Goal: Task Accomplishment & Management: Manage account settings

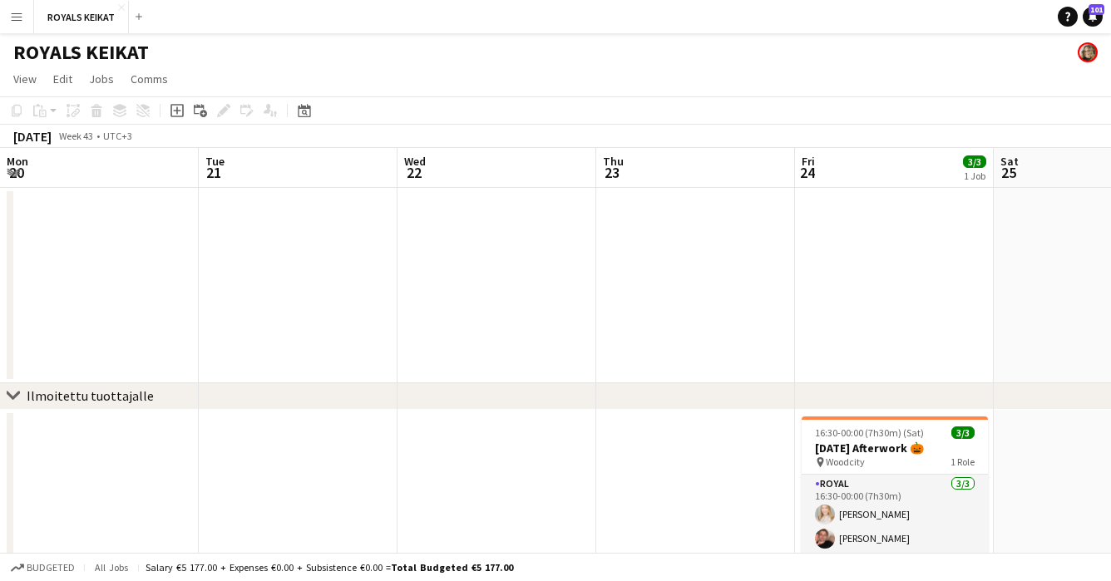
scroll to position [0, 525]
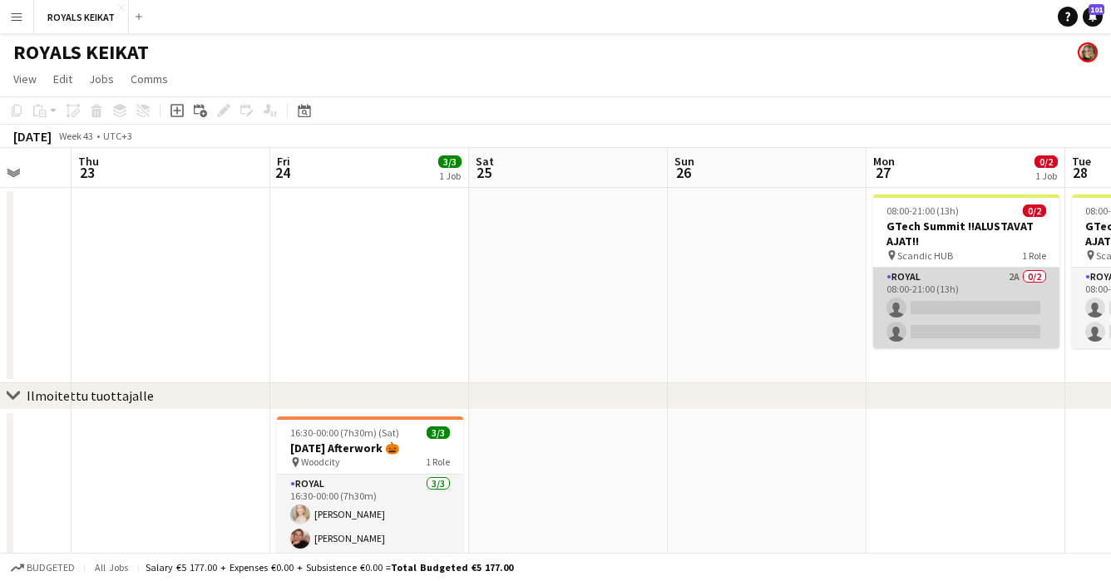
click at [960, 323] on app-card-role "Royal 2A 0/2 08:00-21:00 (13h) single-neutral-actions single-neutral-actions" at bounding box center [966, 308] width 186 height 81
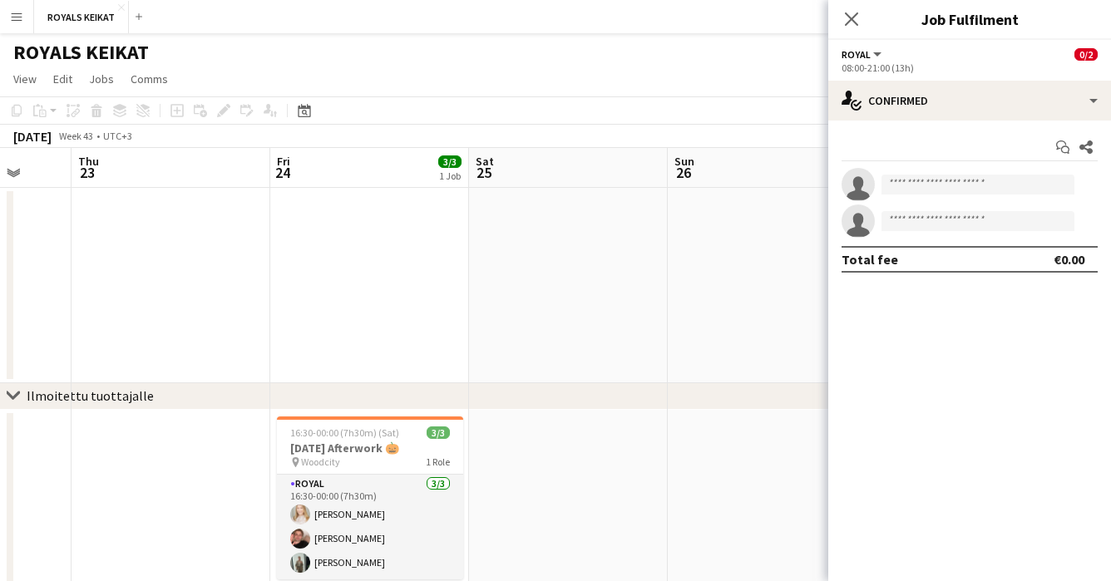
click at [803, 217] on app-date-cell at bounding box center [767, 285] width 199 height 195
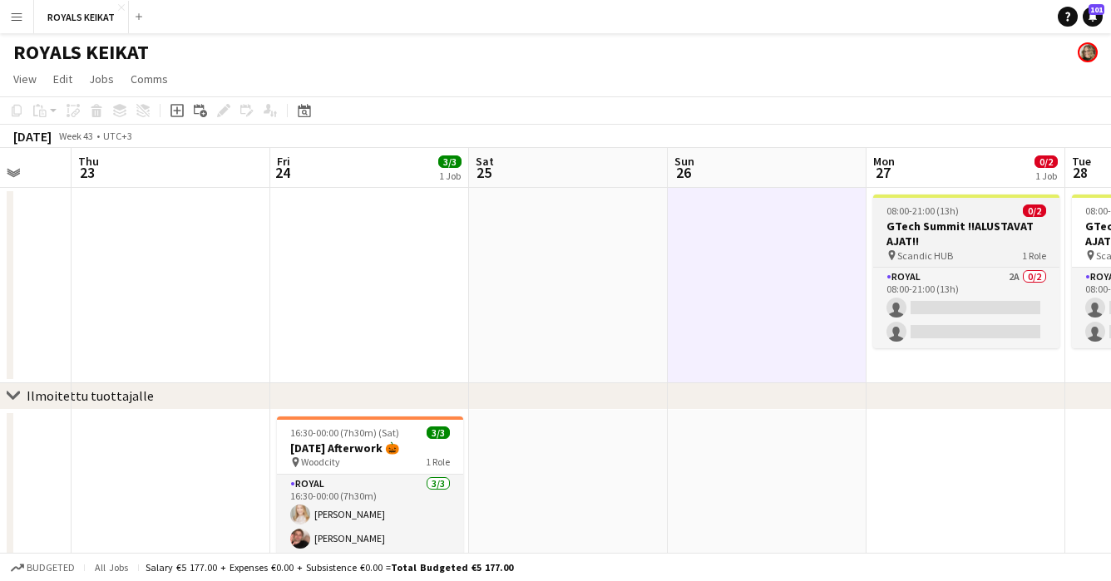
click at [921, 197] on div at bounding box center [966, 196] width 186 height 3
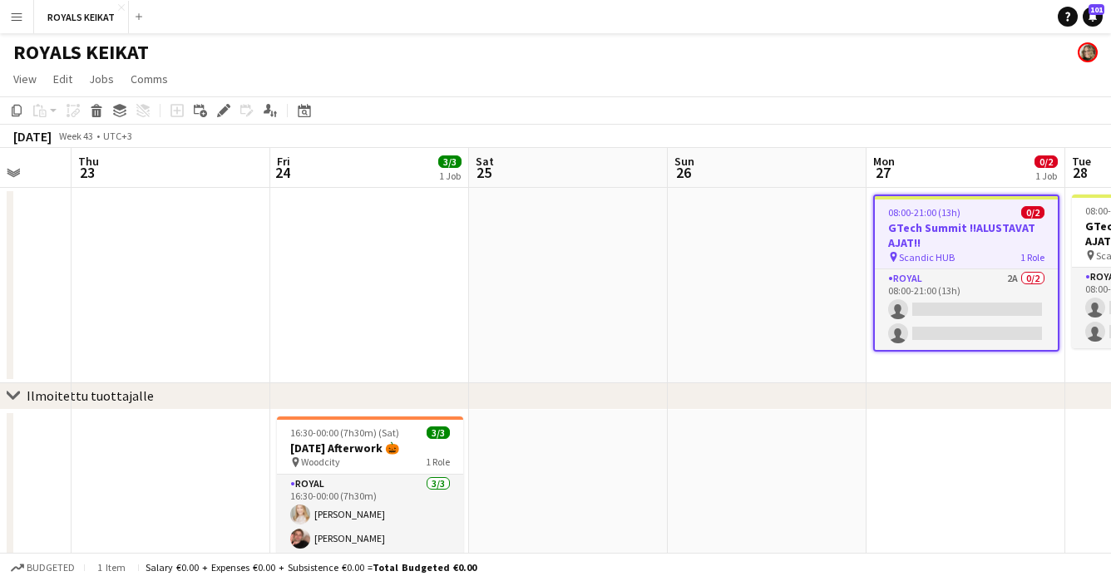
click at [971, 202] on app-job-card "08:00-21:00 (13h) 0/2 GTech Summit !!ALUSTAVAT AJAT!! pin Scandic HUB 1 Role Ro…" at bounding box center [966, 273] width 186 height 157
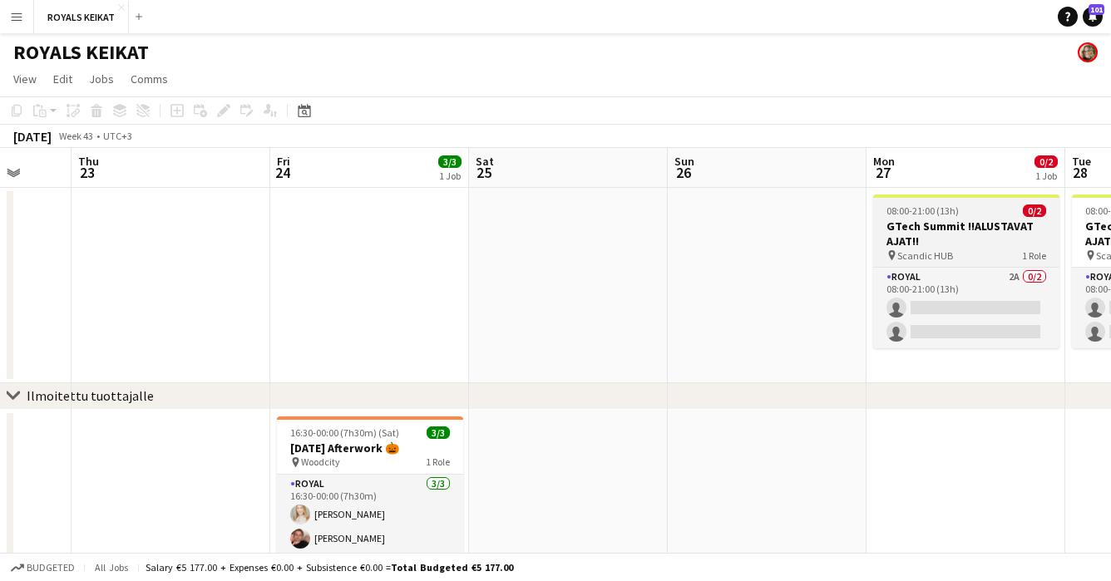
click at [971, 202] on app-job-card "08:00-21:00 (13h) 0/2 GTech Summit !!ALUSTAVAT AJAT!! pin Scandic HUB 1 Role Ro…" at bounding box center [966, 272] width 186 height 154
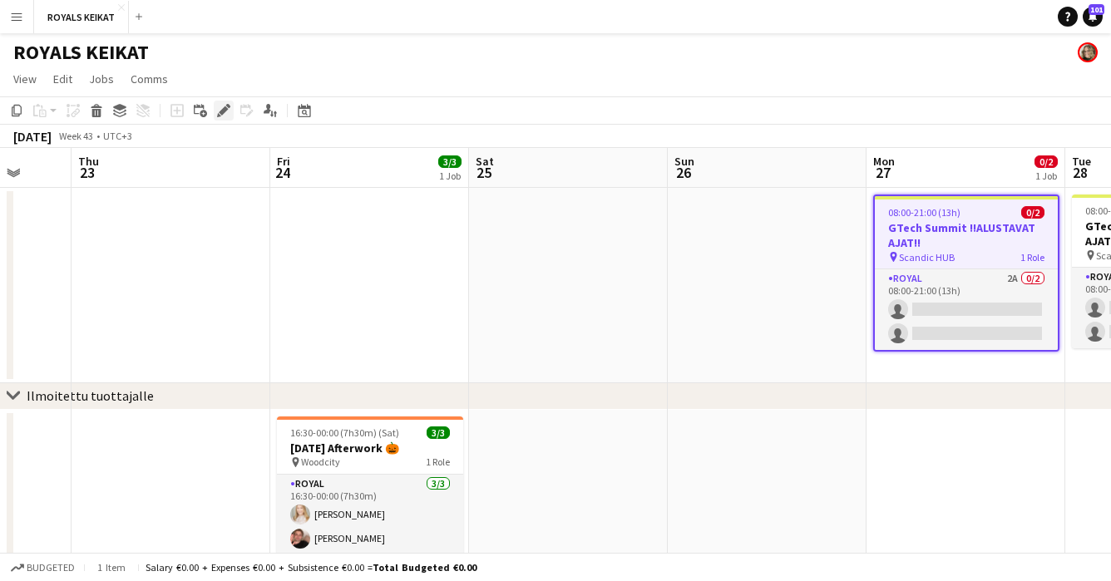
click at [227, 107] on icon "Edit" at bounding box center [223, 110] width 13 height 13
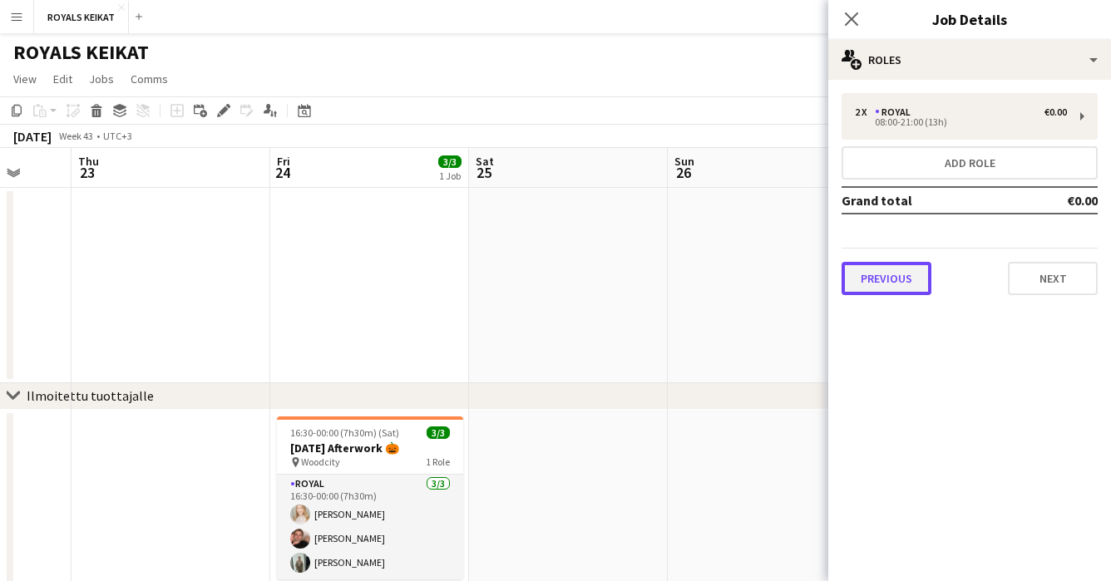
click at [912, 277] on button "Previous" at bounding box center [887, 278] width 90 height 33
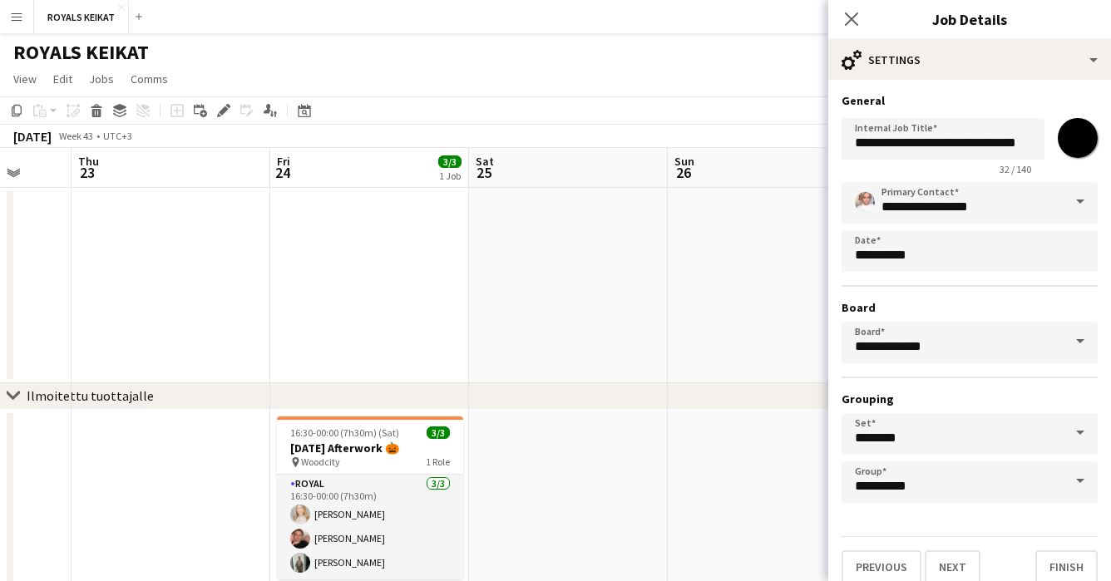
click at [1076, 136] on input "*******" at bounding box center [1078, 138] width 60 height 60
type input "*******"
click at [848, 12] on icon "Close pop-in" at bounding box center [851, 19] width 16 height 16
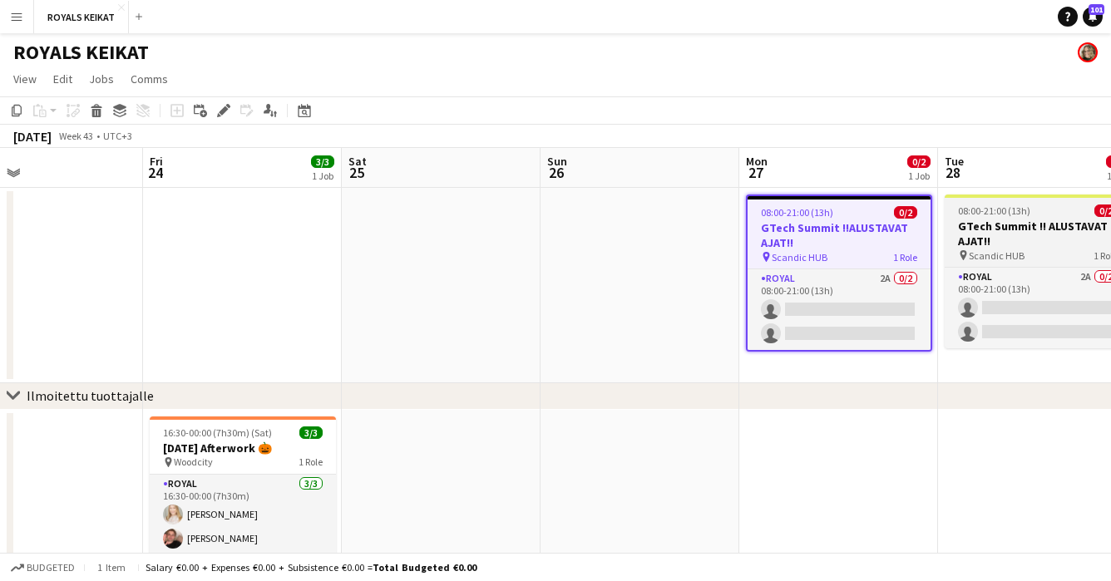
scroll to position [0, 676]
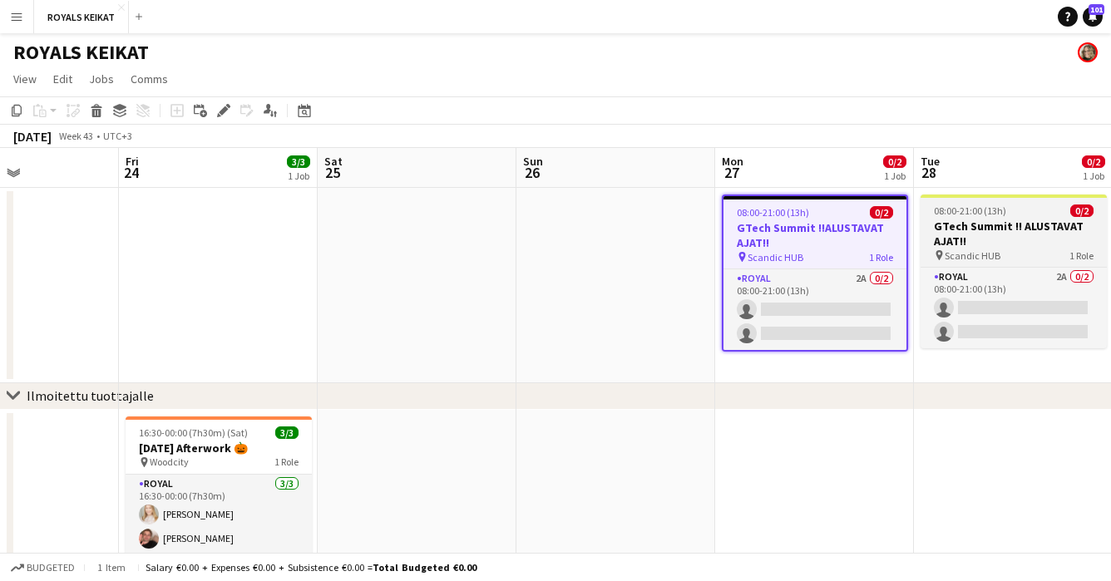
click at [1002, 200] on app-job-card "08:00-21:00 (13h) 0/2 GTech Summit !! ALUSTAVAT AJAT!! pin Scandic HUB 1 Role R…" at bounding box center [1014, 272] width 186 height 154
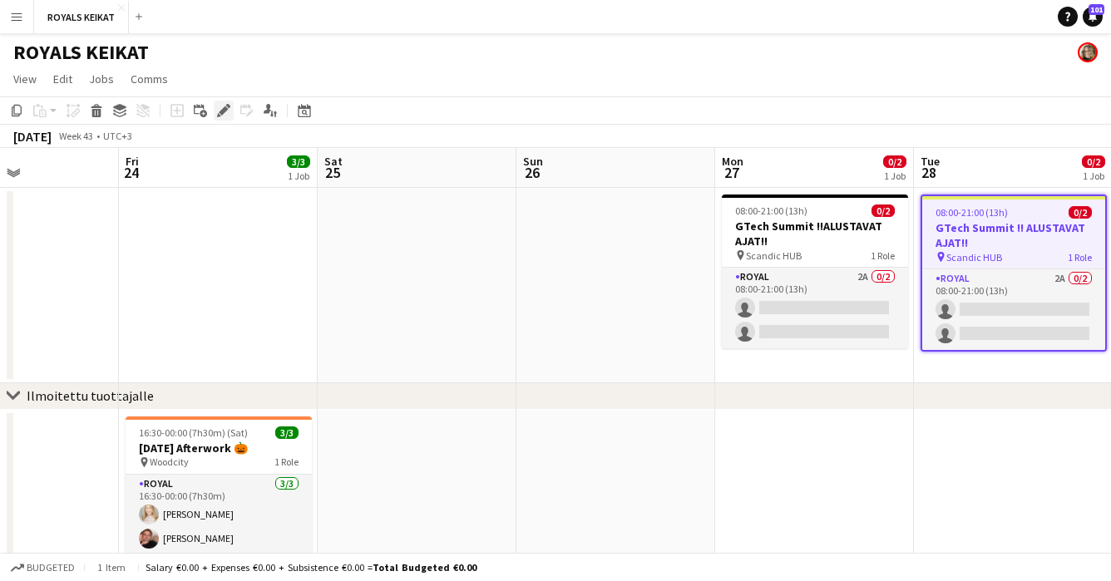
click at [223, 110] on icon at bounding box center [223, 110] width 9 height 9
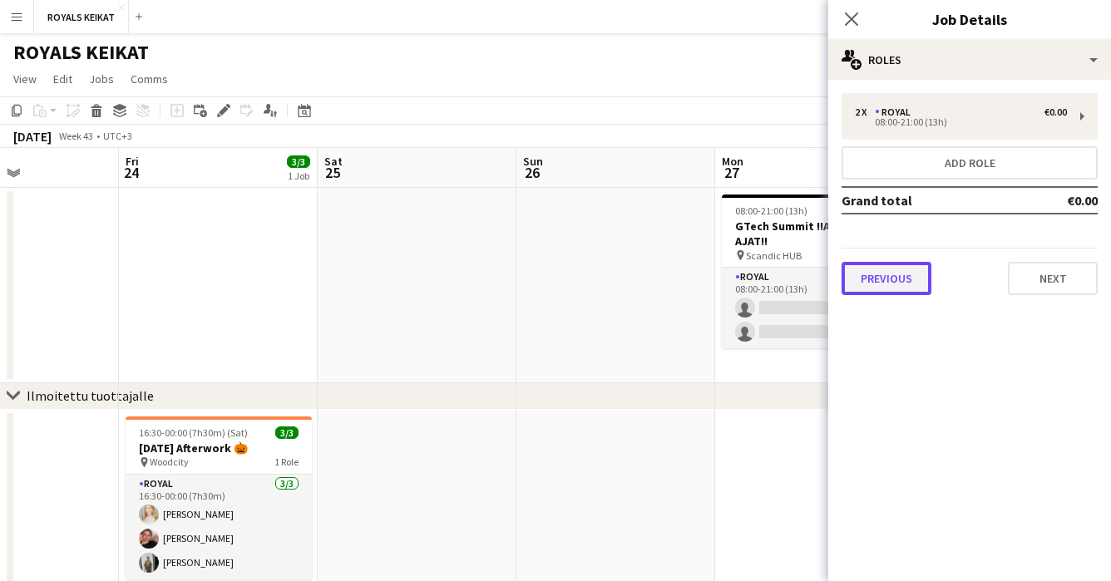
click at [887, 282] on button "Previous" at bounding box center [887, 278] width 90 height 33
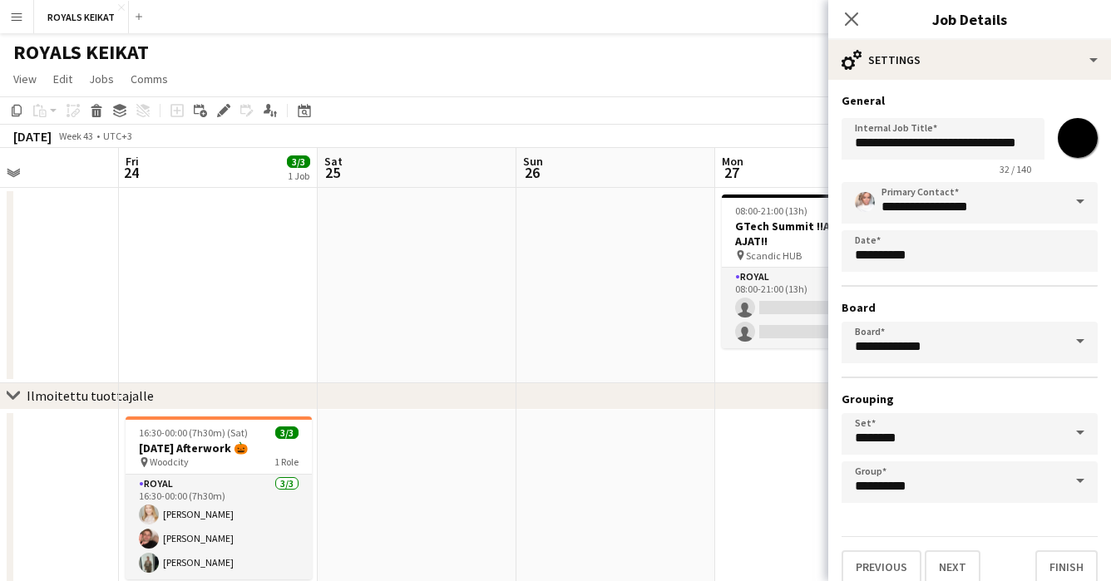
click at [1070, 141] on input "*******" at bounding box center [1078, 138] width 60 height 60
type input "*******"
click at [853, 9] on app-icon "Close pop-in" at bounding box center [852, 19] width 24 height 24
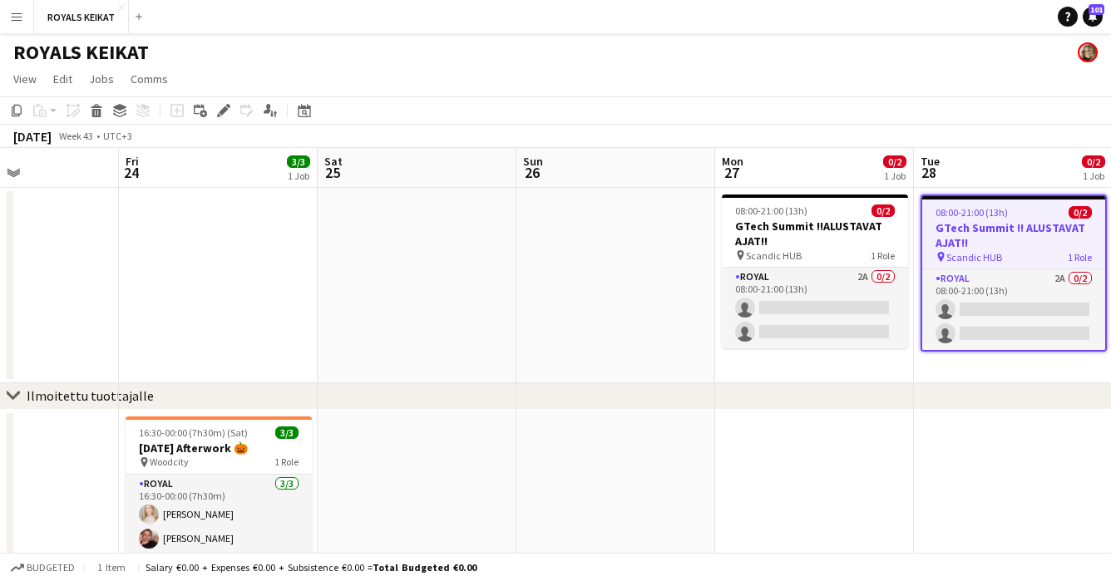
click at [636, 349] on app-date-cell at bounding box center [616, 285] width 199 height 195
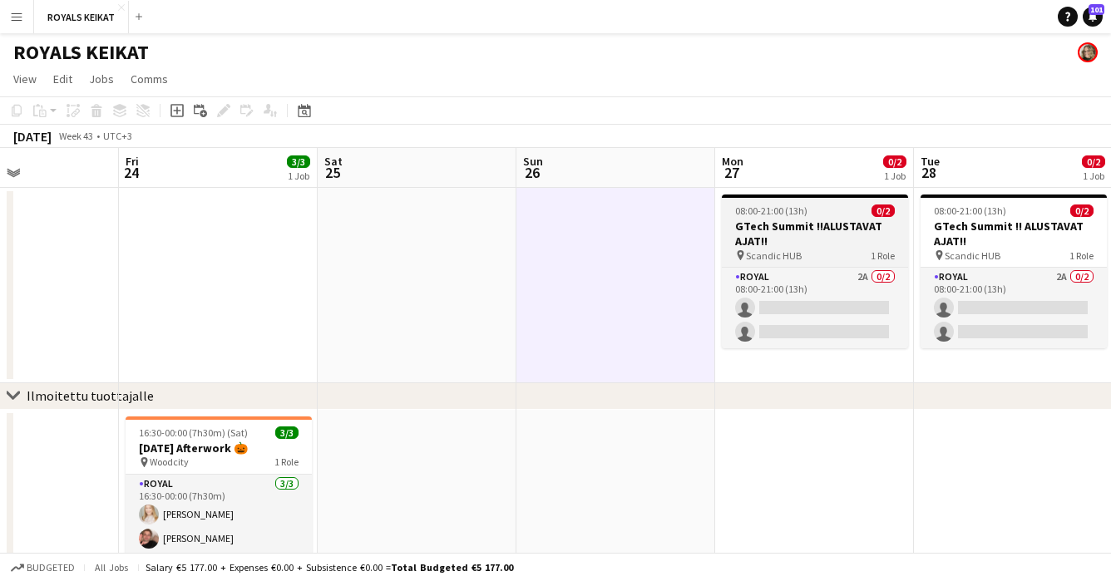
click at [772, 250] on span "Scandic HUB" at bounding box center [774, 256] width 56 height 12
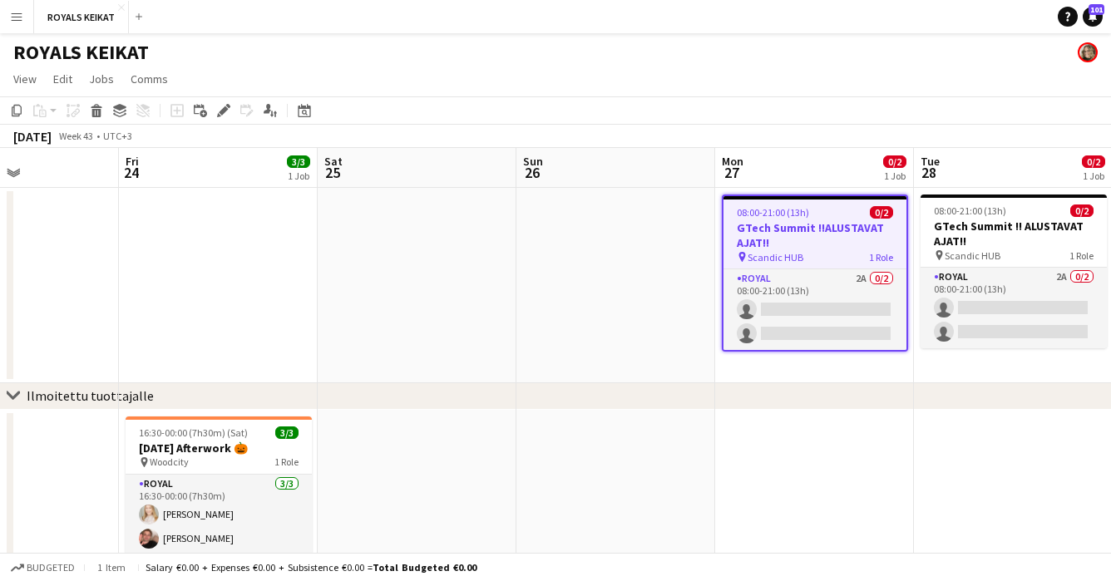
click at [812, 229] on h3 "GTech Summit !!ALUSTAVAT AJAT!!" at bounding box center [815, 235] width 183 height 30
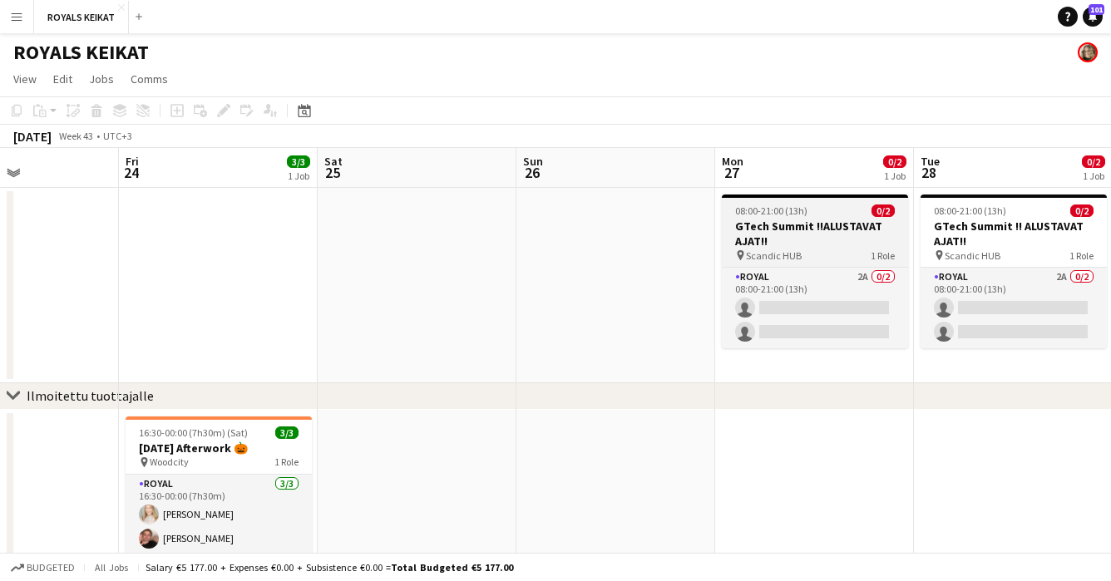
click at [806, 227] on h3 "GTech Summit !!ALUSTAVAT AJAT!!" at bounding box center [815, 234] width 186 height 30
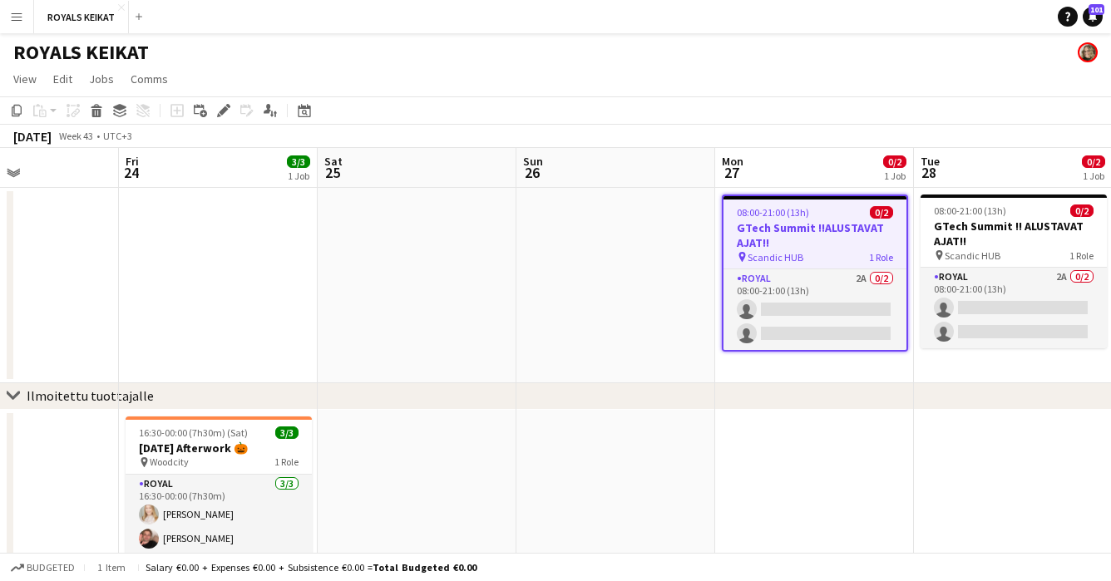
click at [811, 225] on h3 "GTech Summit !!ALUSTAVAT AJAT!!" at bounding box center [815, 235] width 183 height 30
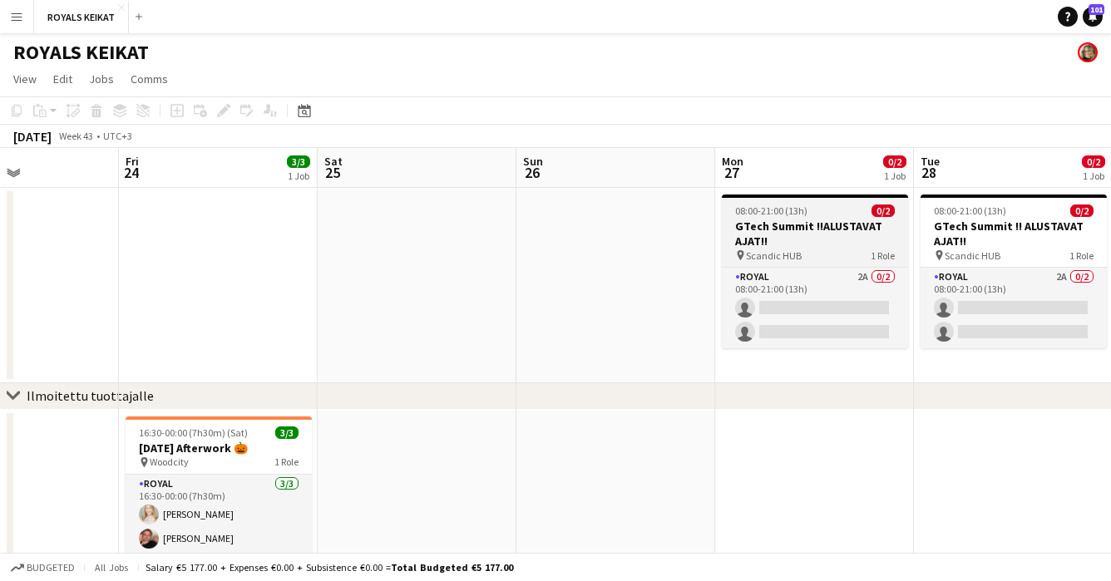
click at [811, 226] on h3 "GTech Summit !!ALUSTAVAT AJAT!!" at bounding box center [815, 234] width 186 height 30
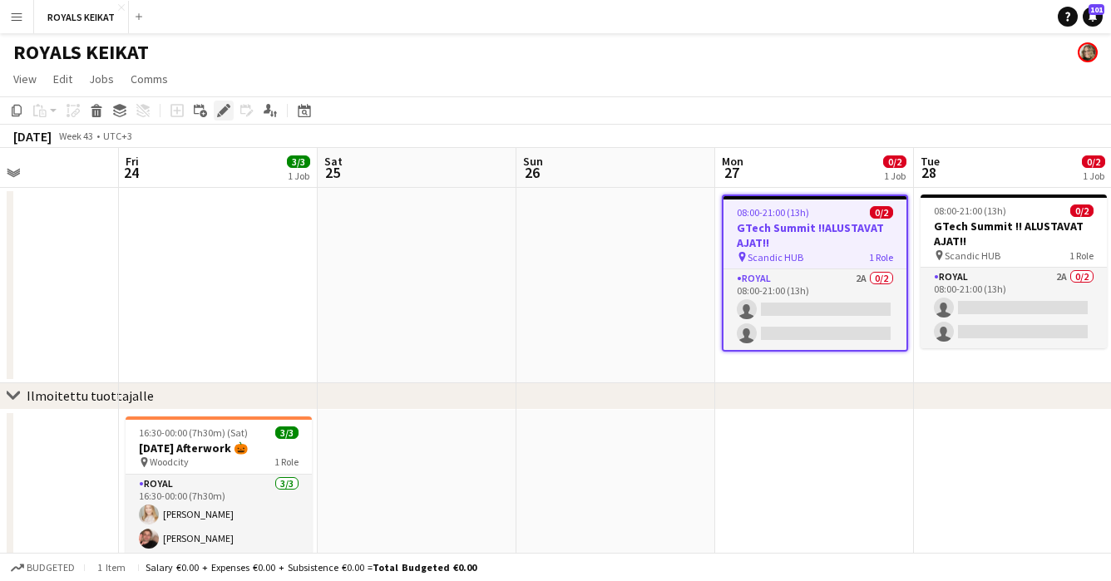
click at [223, 111] on icon at bounding box center [223, 110] width 9 height 9
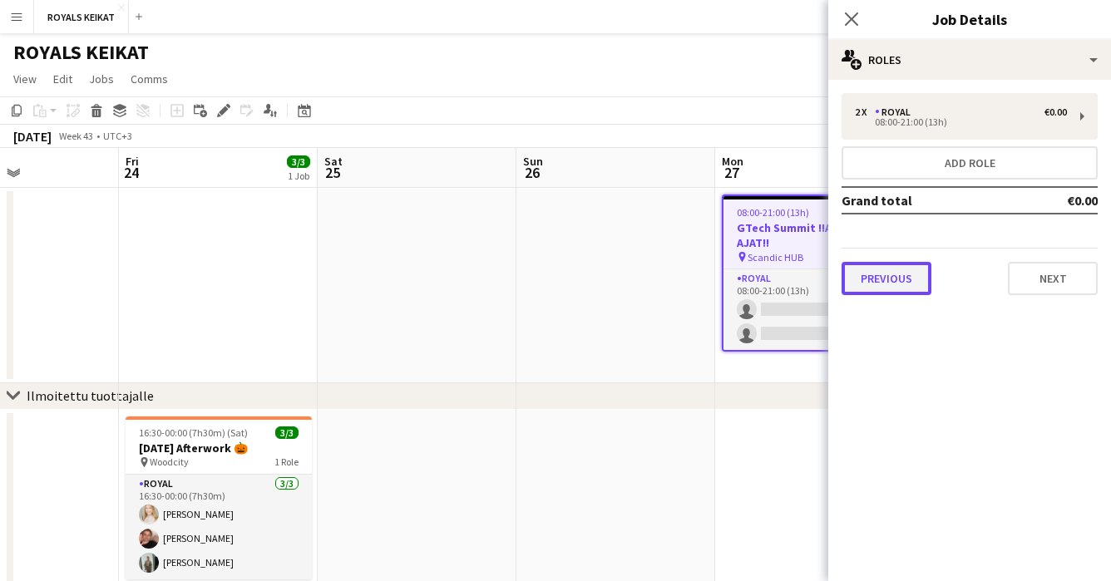
click at [896, 280] on button "Previous" at bounding box center [887, 278] width 90 height 33
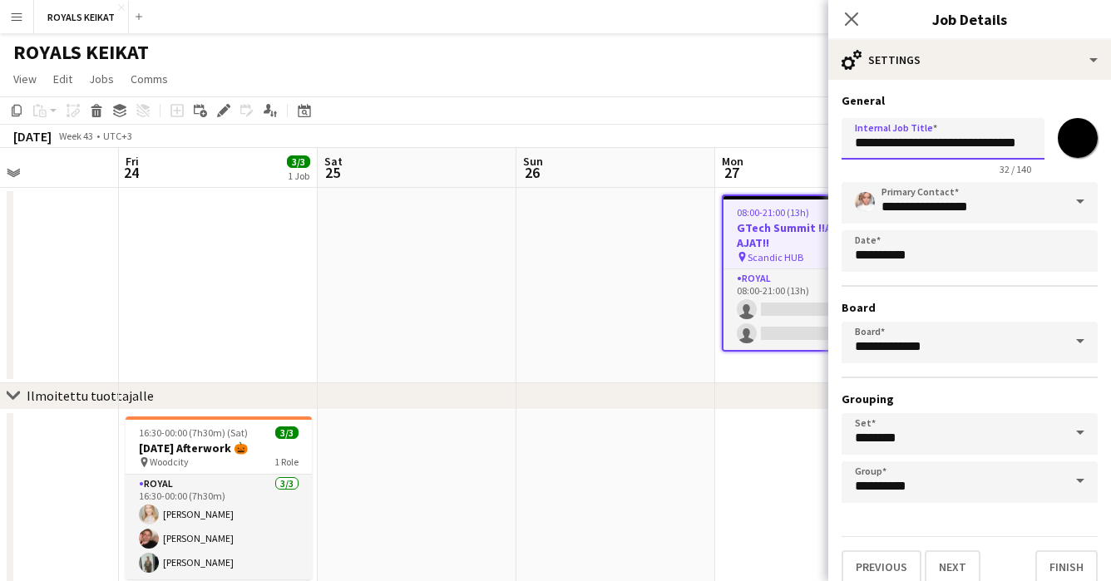
click at [933, 144] on input "**********" at bounding box center [943, 139] width 203 height 42
drag, startPoint x: 996, startPoint y: 145, endPoint x: 937, endPoint y: 141, distance: 59.1
click at [937, 141] on input "**********" at bounding box center [943, 139] width 203 height 42
type input "**********"
click at [848, 15] on icon at bounding box center [851, 19] width 16 height 16
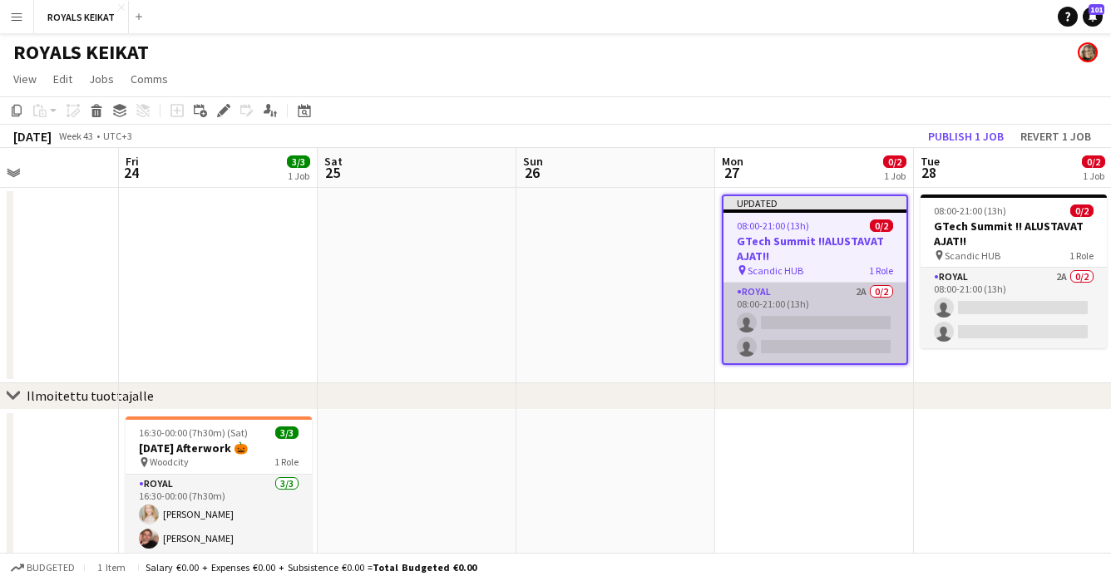
click at [803, 299] on app-card-role "Royal 2A 0/2 08:00-21:00 (13h) single-neutral-actions single-neutral-actions" at bounding box center [815, 323] width 183 height 81
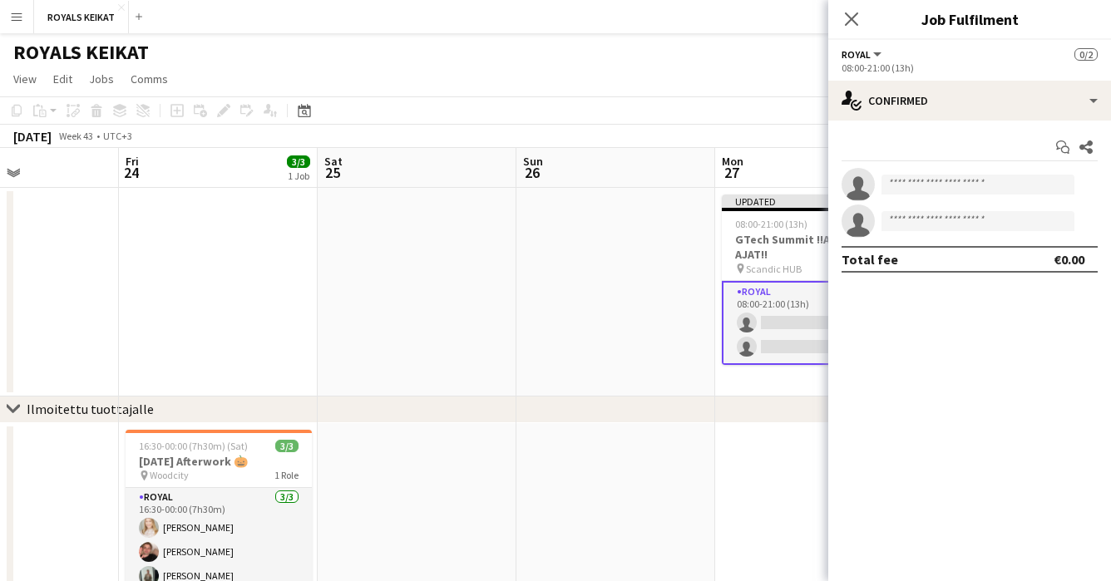
click at [661, 284] on app-date-cell at bounding box center [616, 292] width 199 height 209
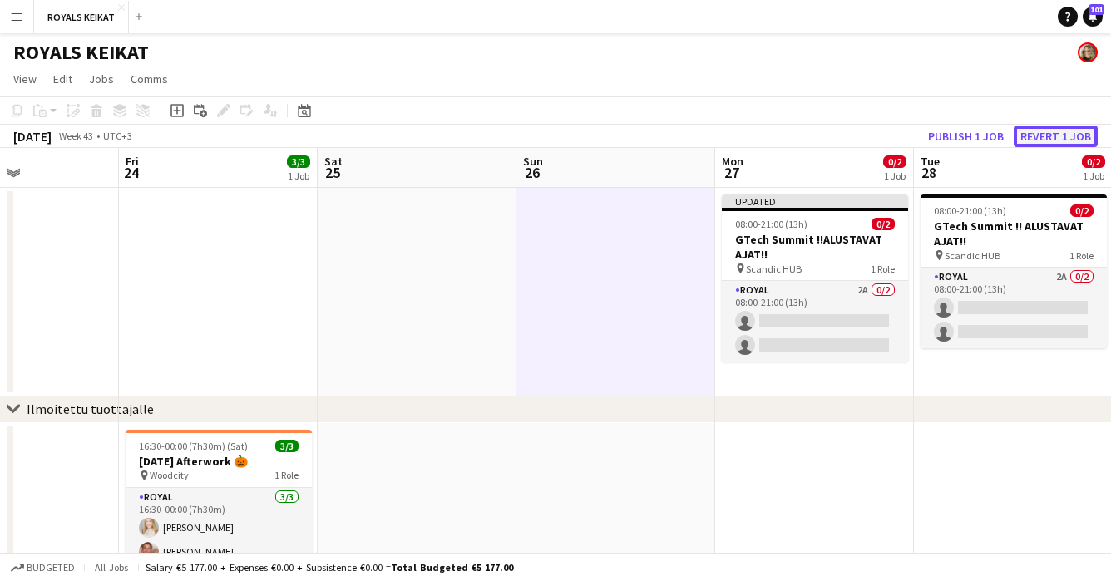
click at [1041, 131] on button "Revert 1 job" at bounding box center [1056, 137] width 84 height 22
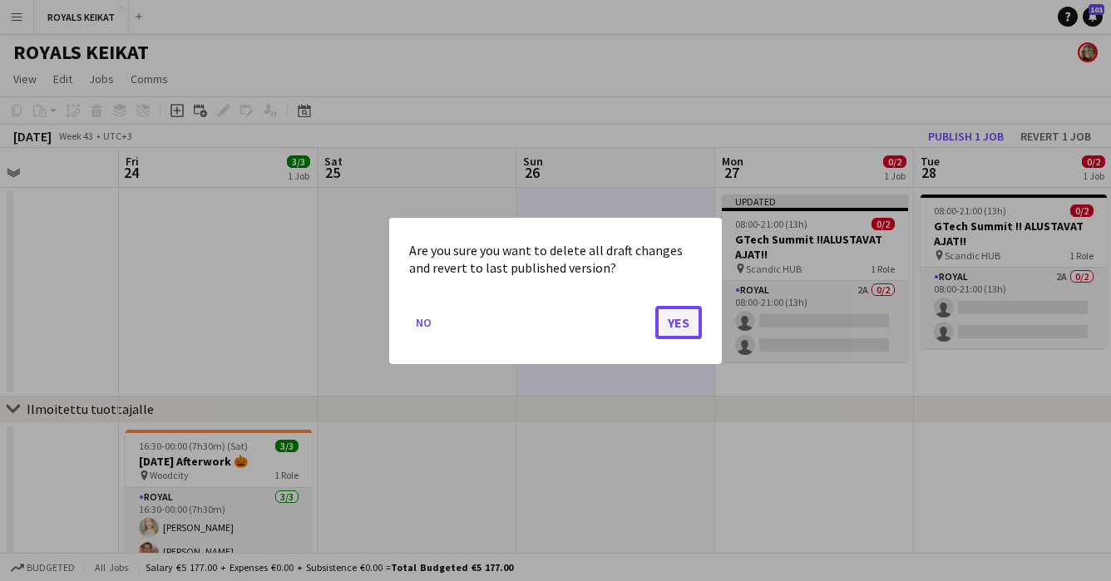
click at [678, 323] on button "Yes" at bounding box center [678, 321] width 47 height 33
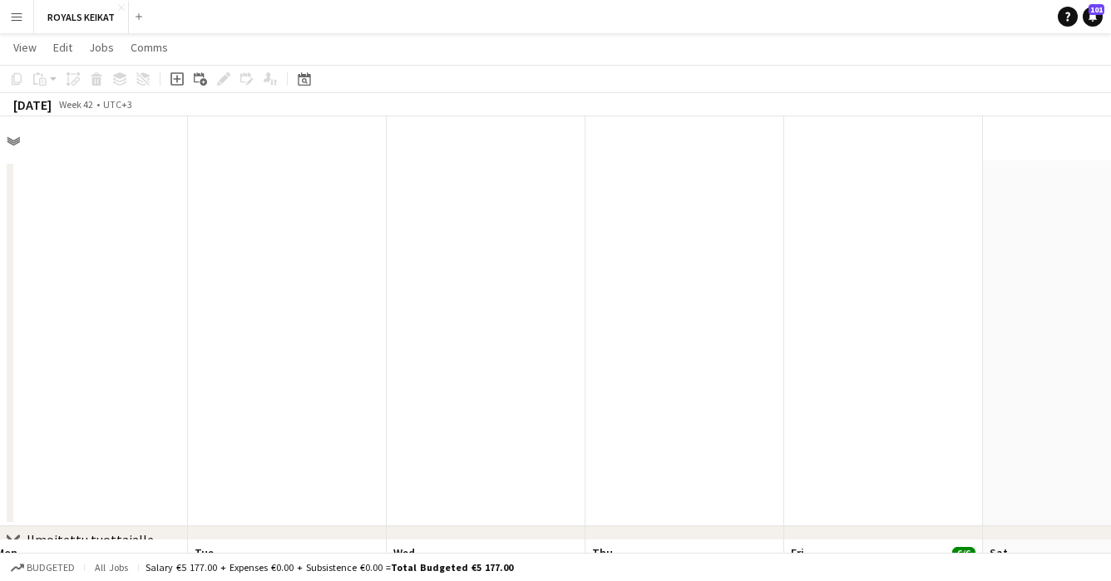
scroll to position [0, 0]
